Goal: Manage account settings

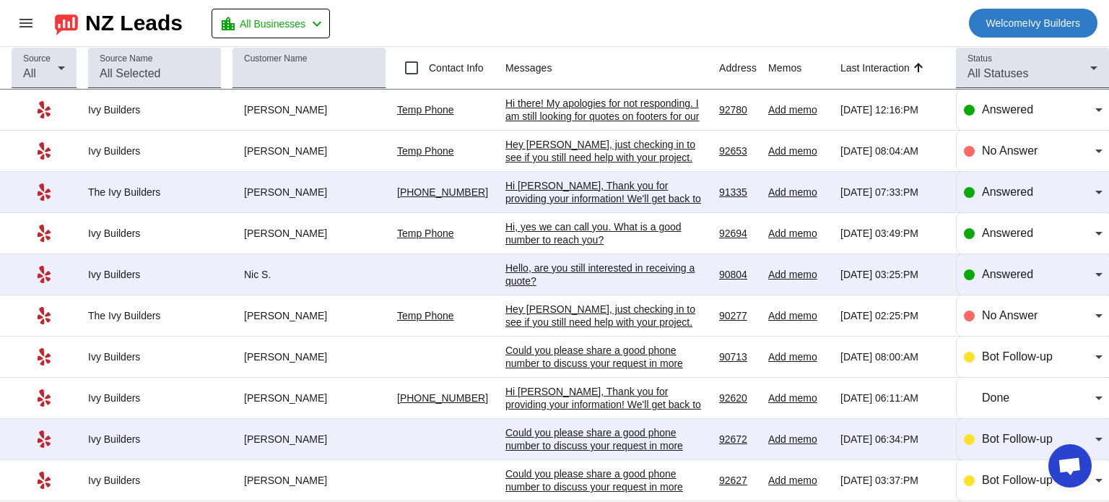
click at [987, 25] on span "Welcome" at bounding box center [1007, 23] width 42 height 12
click at [27, 19] on div at bounding box center [554, 251] width 1109 height 502
click at [27, 20] on mat-icon "menu" at bounding box center [25, 22] width 17 height 17
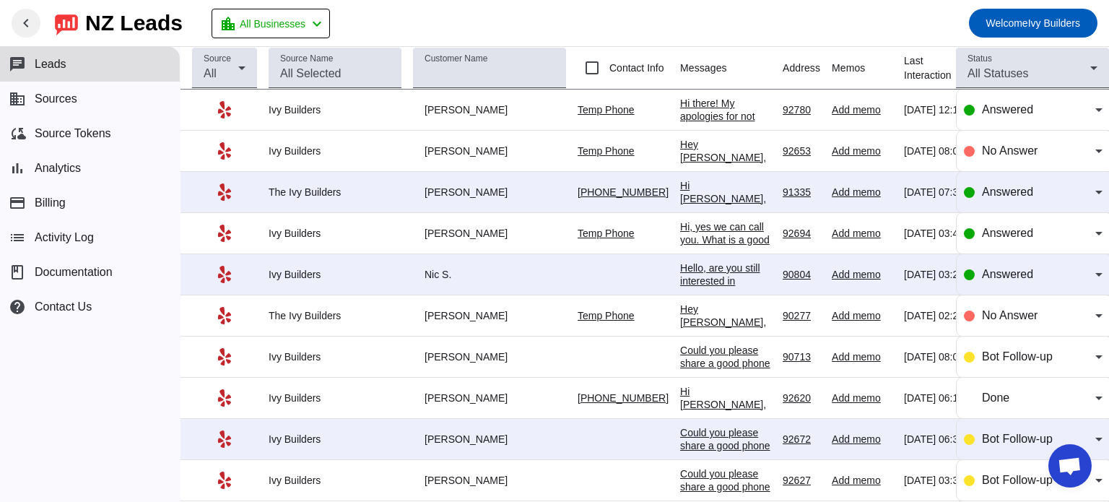
click at [434, 17] on mat-toolbar-row "chevron_left [GEOGRAPHIC_DATA] Leads location_city All Businesses chevron_left …" at bounding box center [554, 23] width 1109 height 46
click at [1021, 24] on span "Welcome" at bounding box center [1007, 23] width 42 height 12
click at [921, 20] on div at bounding box center [554, 251] width 1109 height 502
click at [993, 17] on span "Welcome" at bounding box center [1007, 23] width 42 height 12
click at [326, 19] on div at bounding box center [554, 251] width 1109 height 502
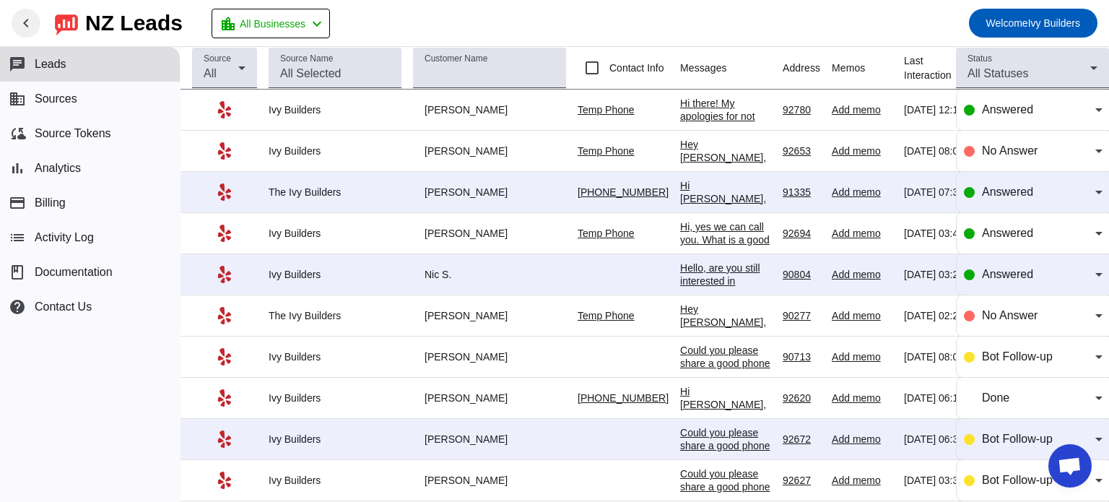
click at [326, 19] on mat-icon "chevron_left" at bounding box center [316, 23] width 17 height 17
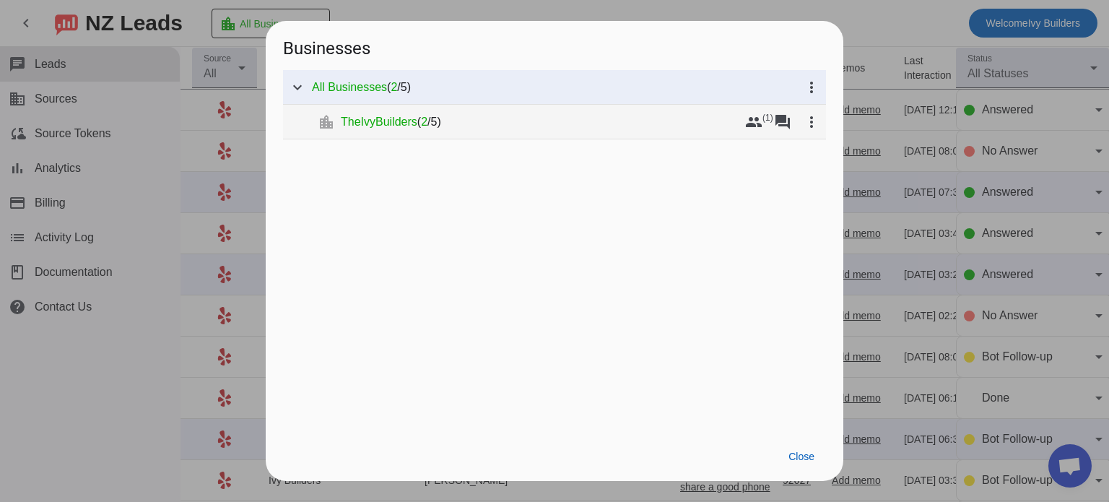
click at [479, 125] on div "TheIvyBuilders ( 2 / 5 )" at bounding box center [540, 122] width 398 height 14
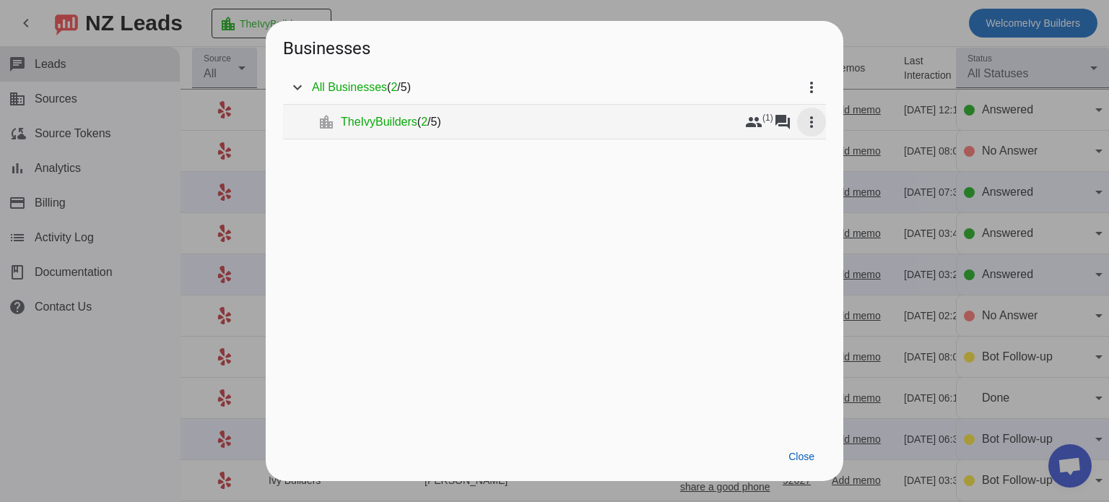
click at [811, 122] on mat-icon "more_vert" at bounding box center [811, 121] width 17 height 17
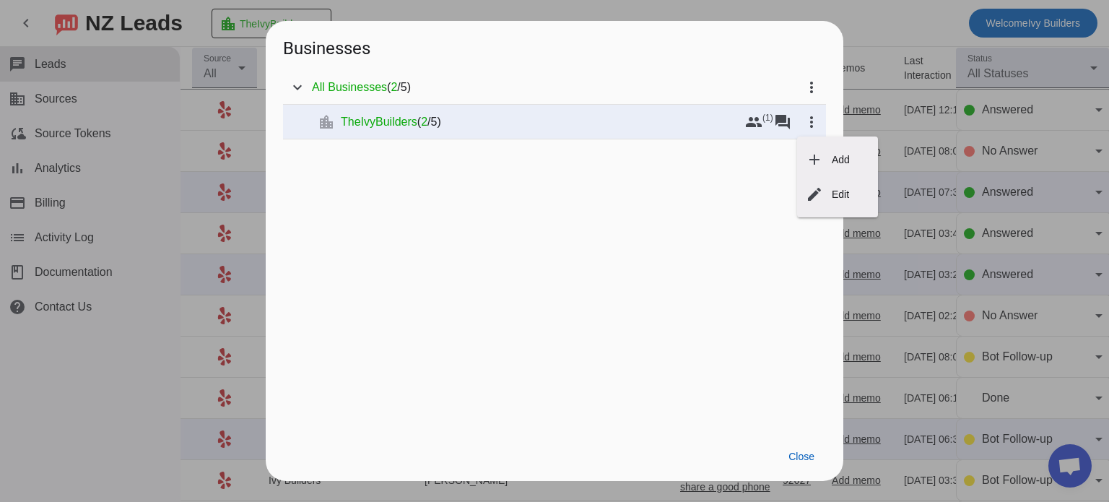
click at [805, 82] on div at bounding box center [554, 251] width 1109 height 502
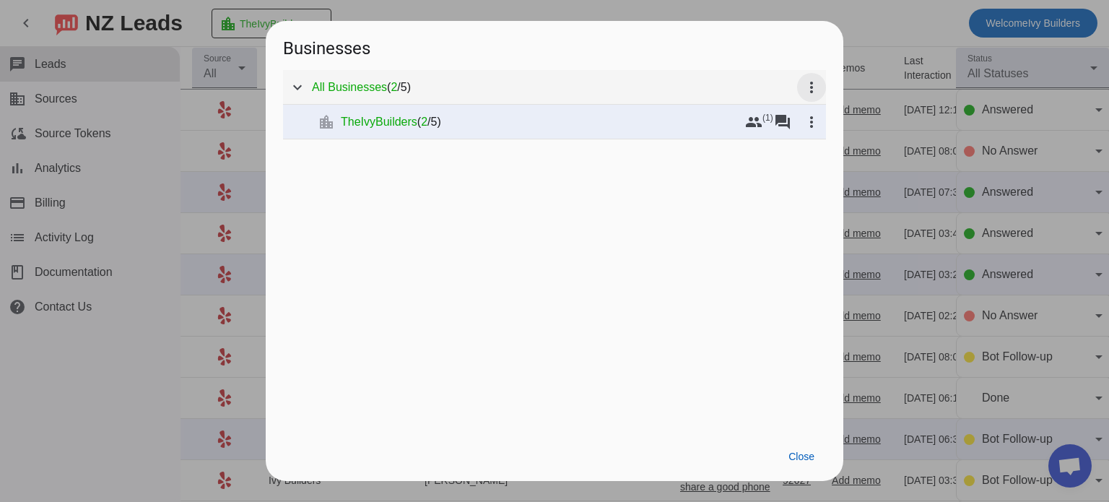
click at [816, 82] on mat-icon "more_vert" at bounding box center [811, 87] width 17 height 17
click at [728, 167] on div at bounding box center [554, 251] width 1109 height 502
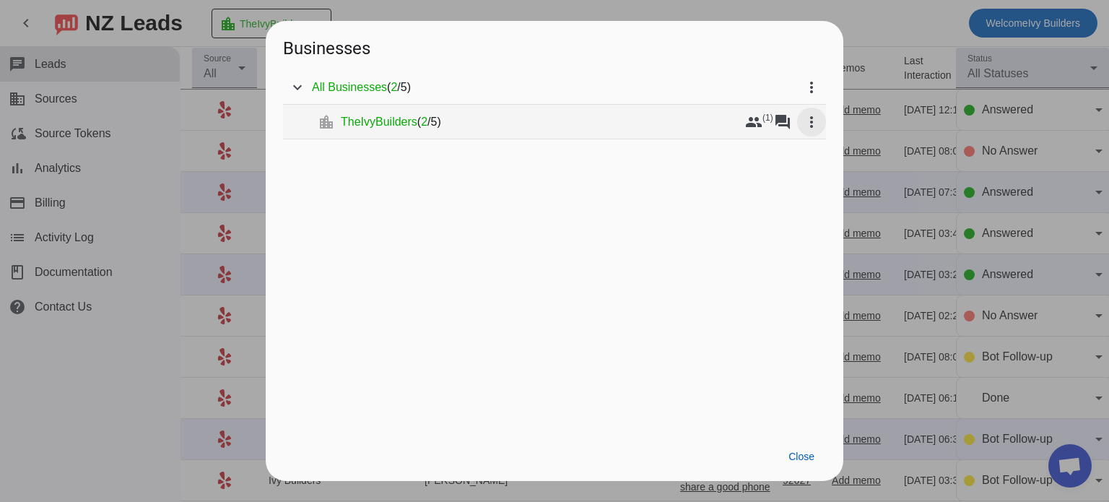
click at [818, 121] on mat-icon "more_vert" at bounding box center [811, 121] width 17 height 17
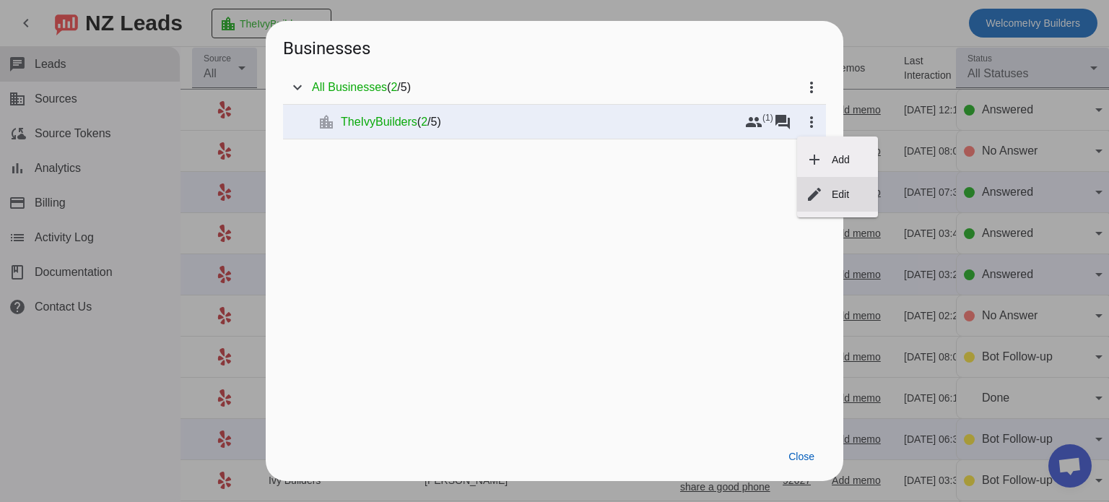
click at [837, 198] on span "Edit" at bounding box center [839, 194] width 17 height 12
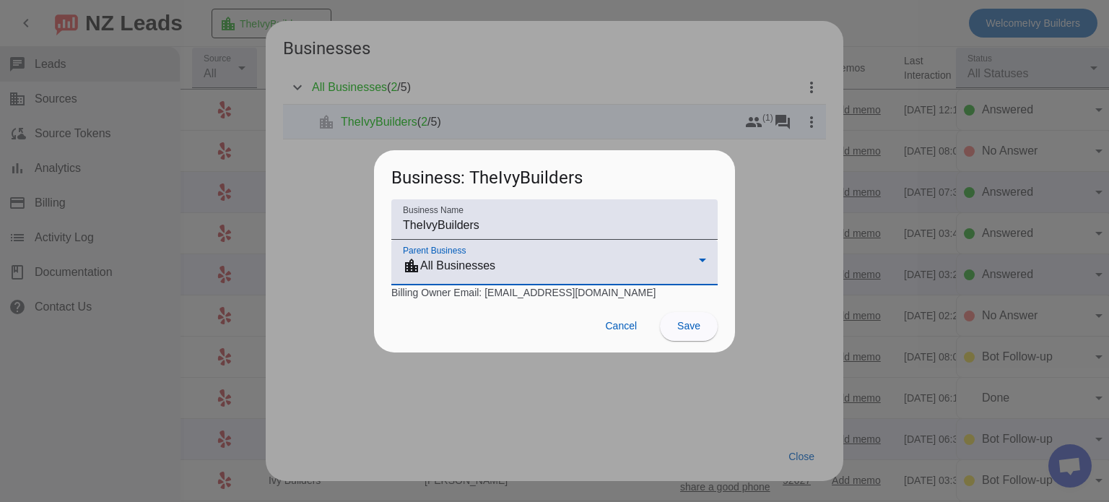
click at [704, 256] on icon at bounding box center [702, 259] width 17 height 17
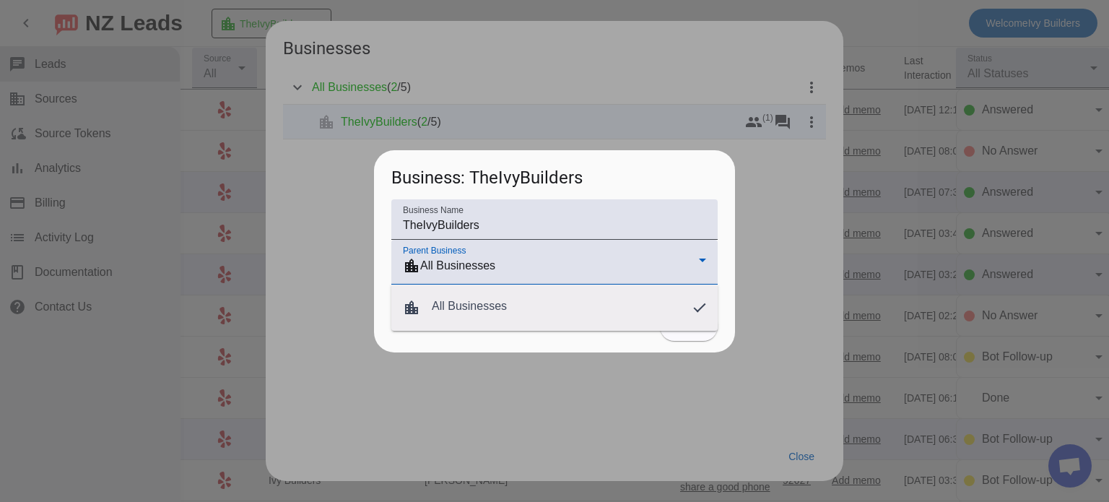
click at [704, 256] on div at bounding box center [554, 251] width 1109 height 502
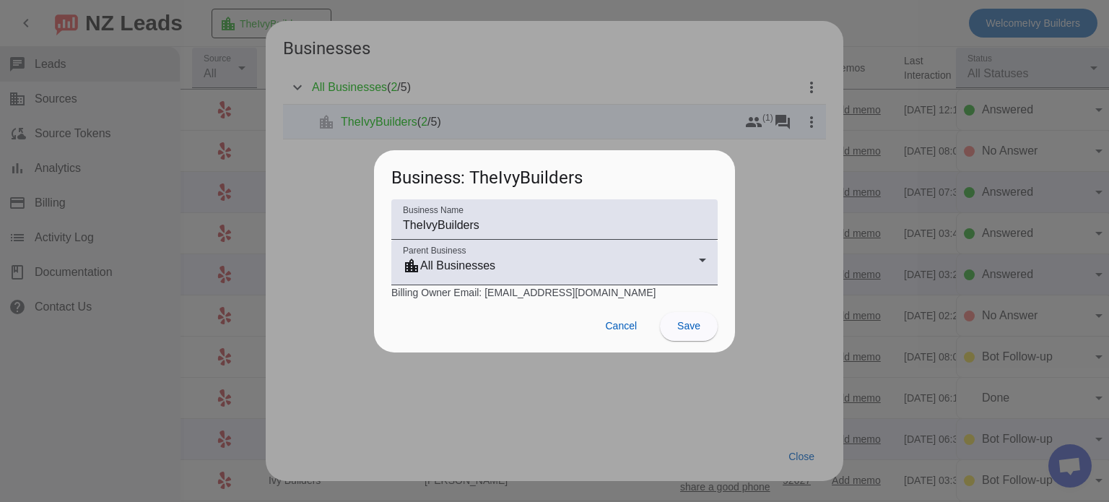
click at [781, 219] on div at bounding box center [554, 251] width 1109 height 502
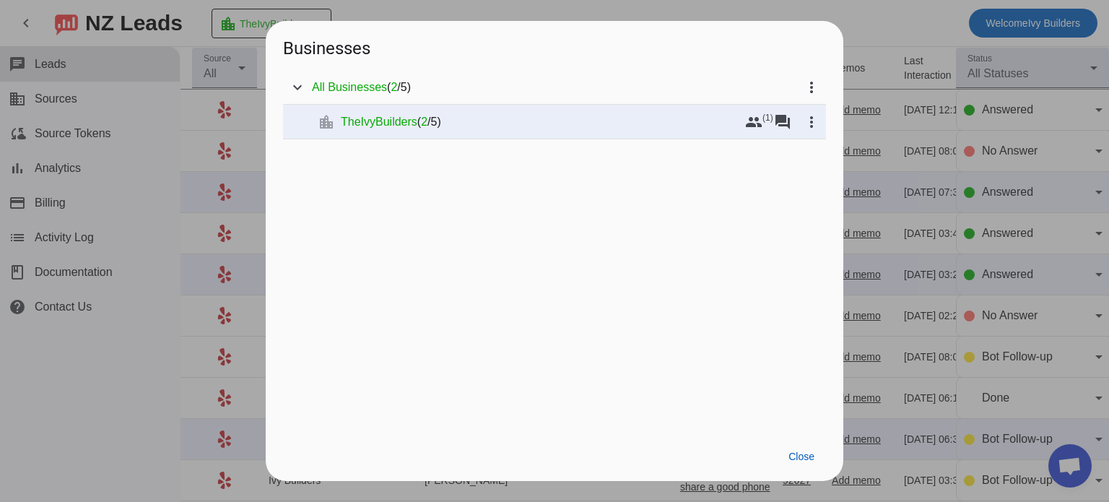
click at [886, 43] on div at bounding box center [554, 251] width 1109 height 502
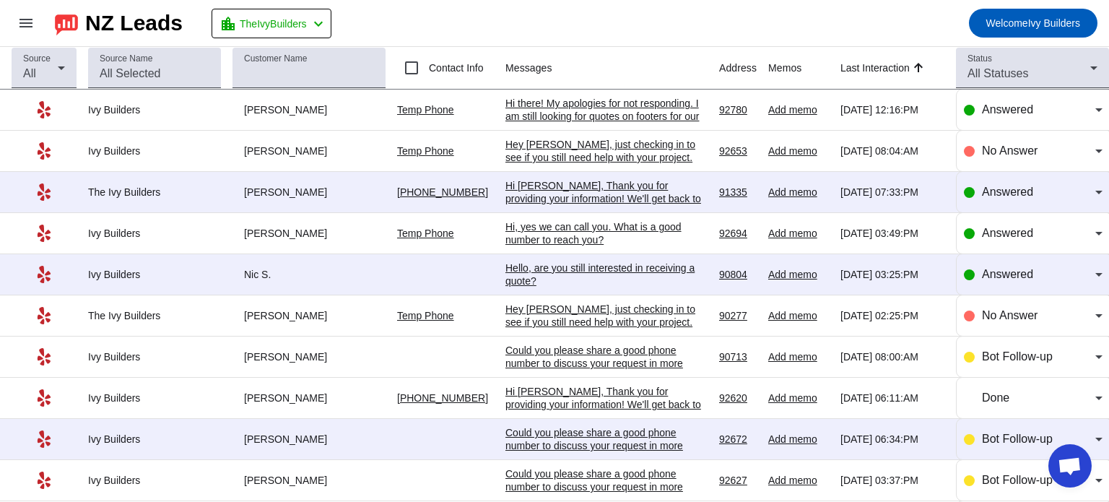
click at [110, 27] on div "NZ Leads" at bounding box center [133, 23] width 97 height 20
click at [15, 30] on span at bounding box center [26, 23] width 35 height 35
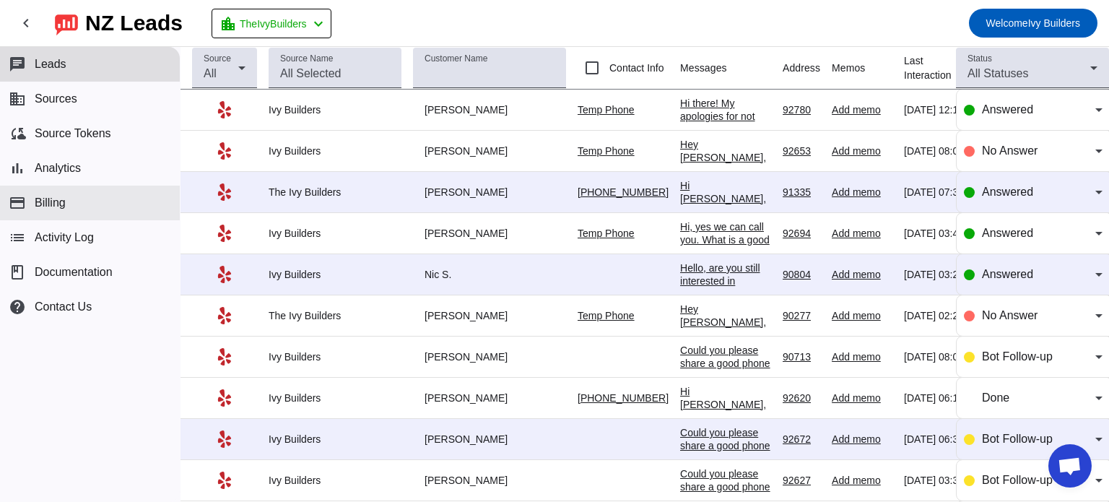
click at [87, 211] on button "payment Billing" at bounding box center [90, 202] width 180 height 35
